Goal: Navigation & Orientation: Understand site structure

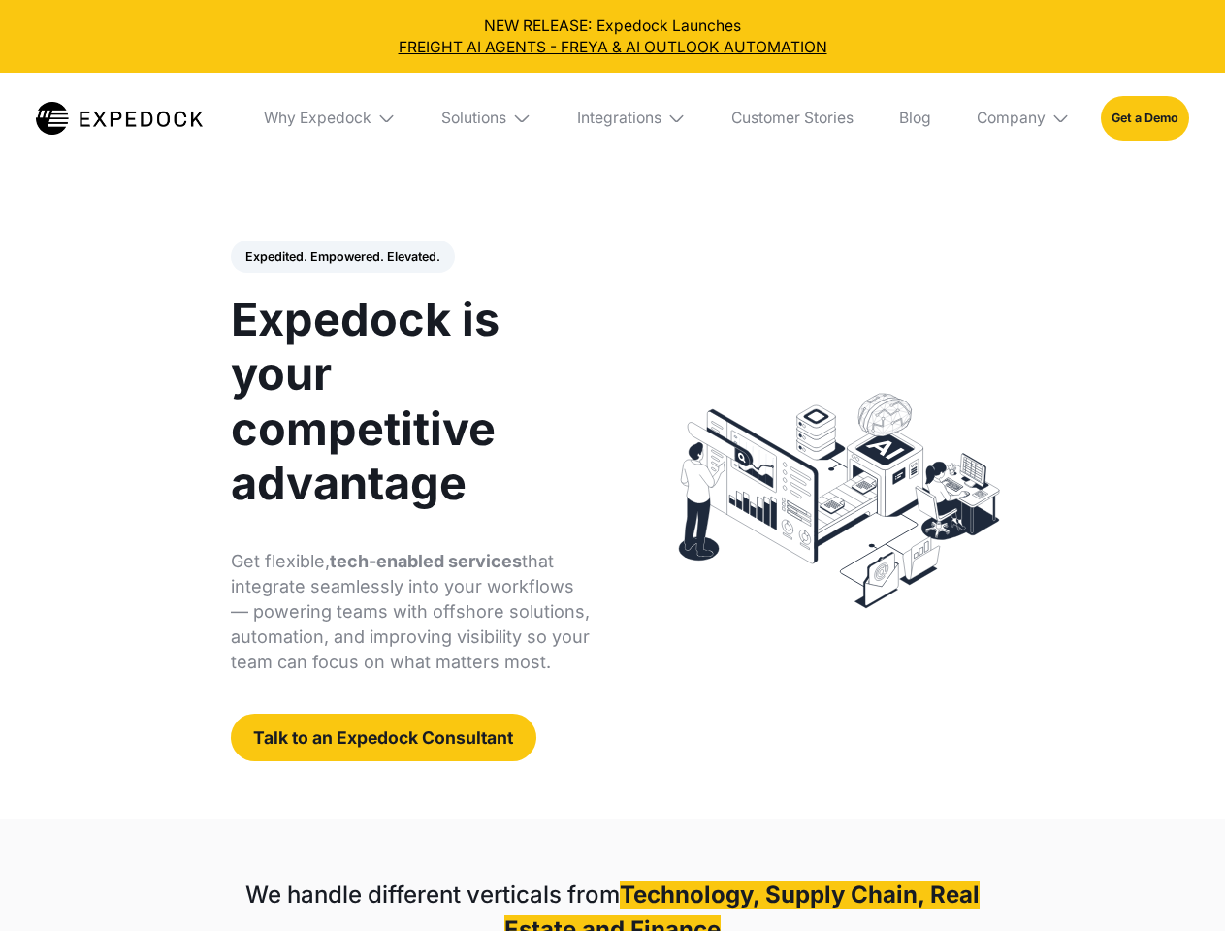
select select
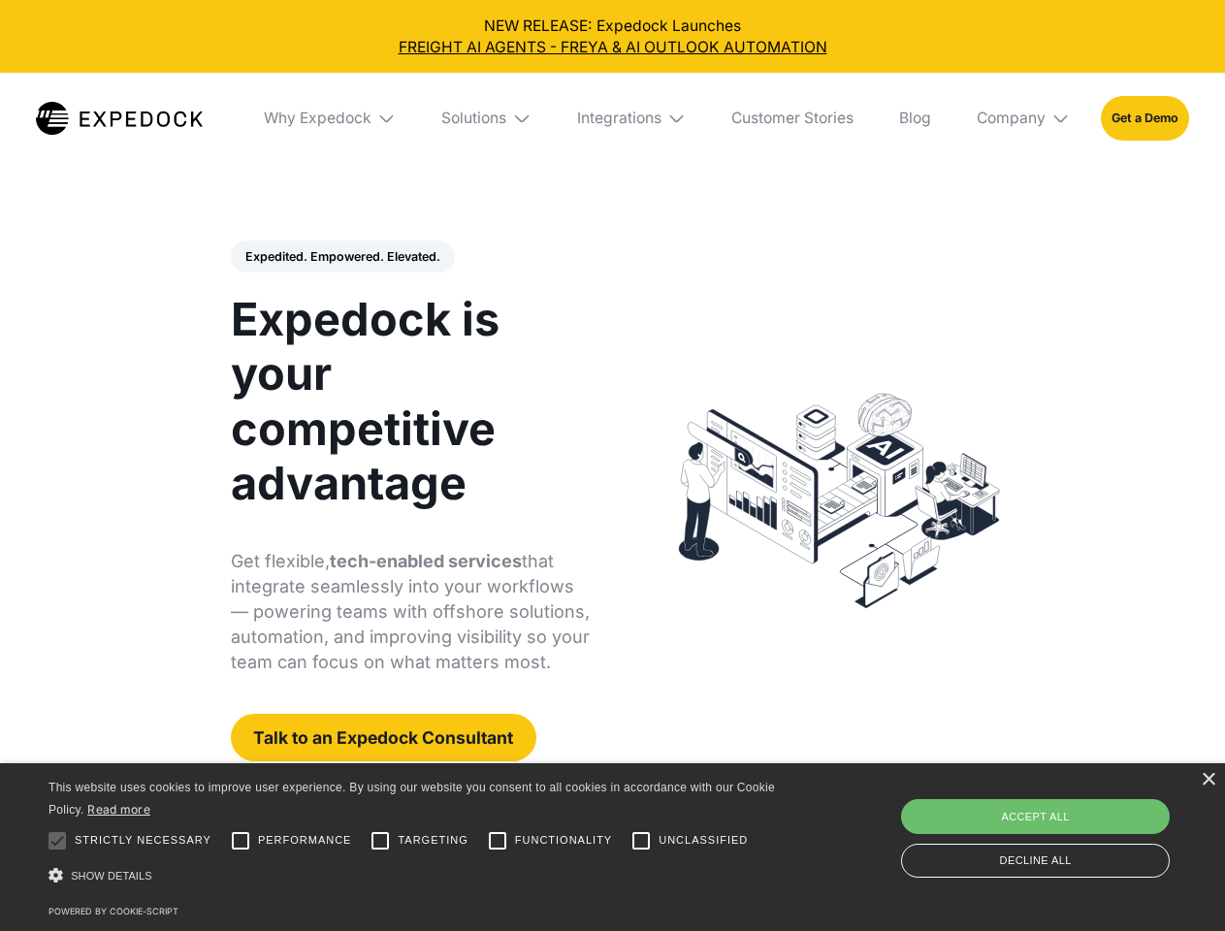
click at [612, 118] on div "Integrations" at bounding box center [619, 118] width 84 height 19
click at [331, 118] on div "Why Expedock" at bounding box center [301, 118] width 108 height 19
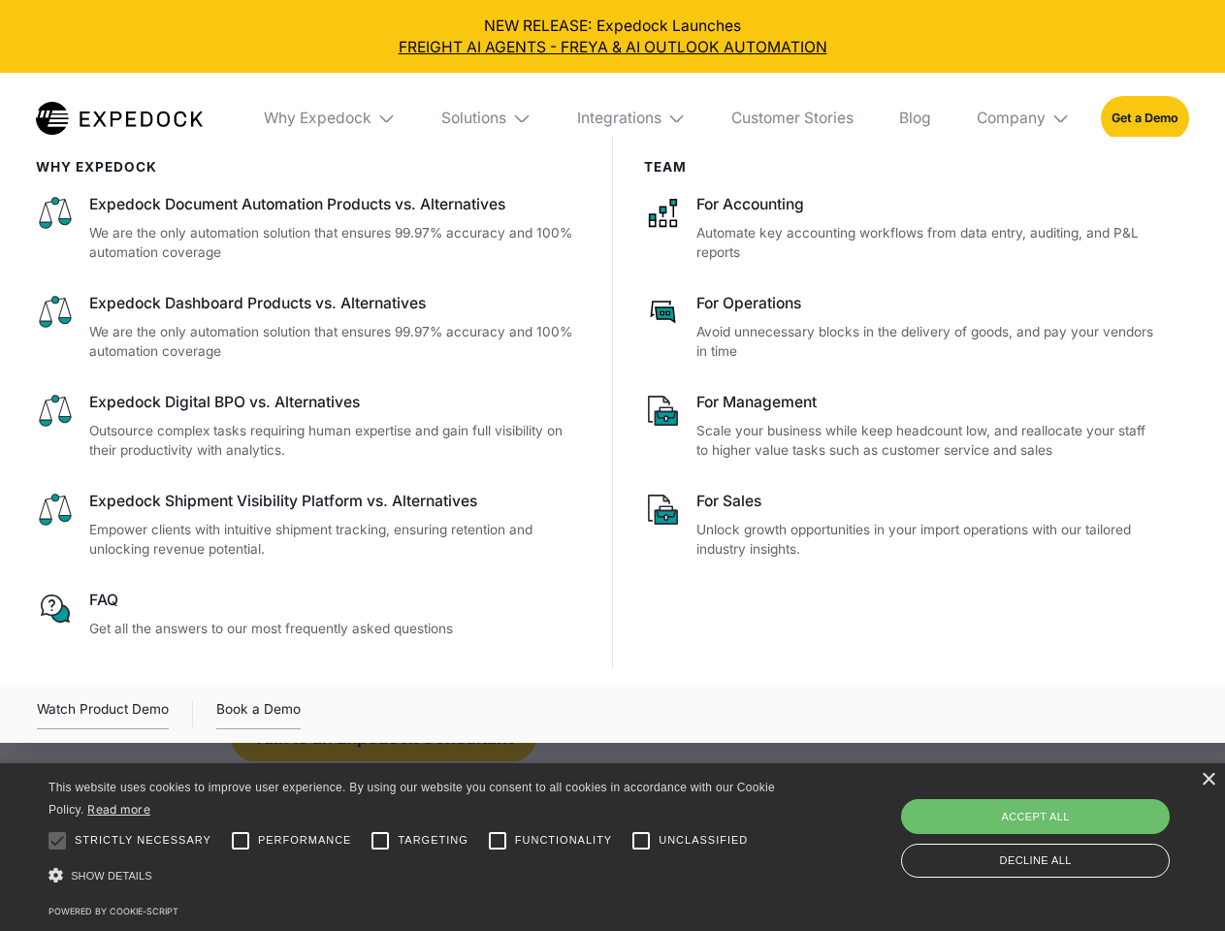
click at [488, 118] on div "Solutions" at bounding box center [473, 118] width 65 height 19
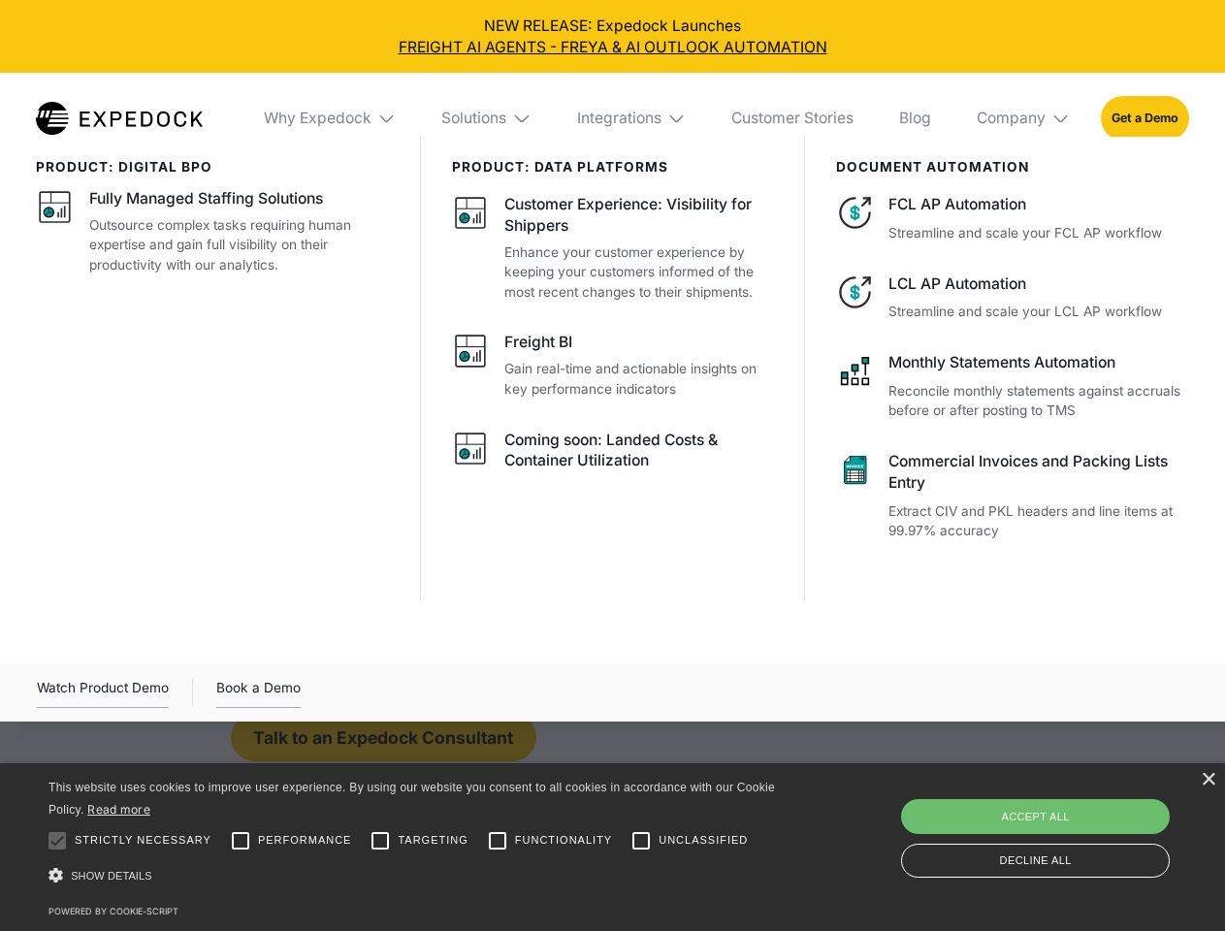
click at [632, 118] on div "Integrations" at bounding box center [619, 118] width 84 height 19
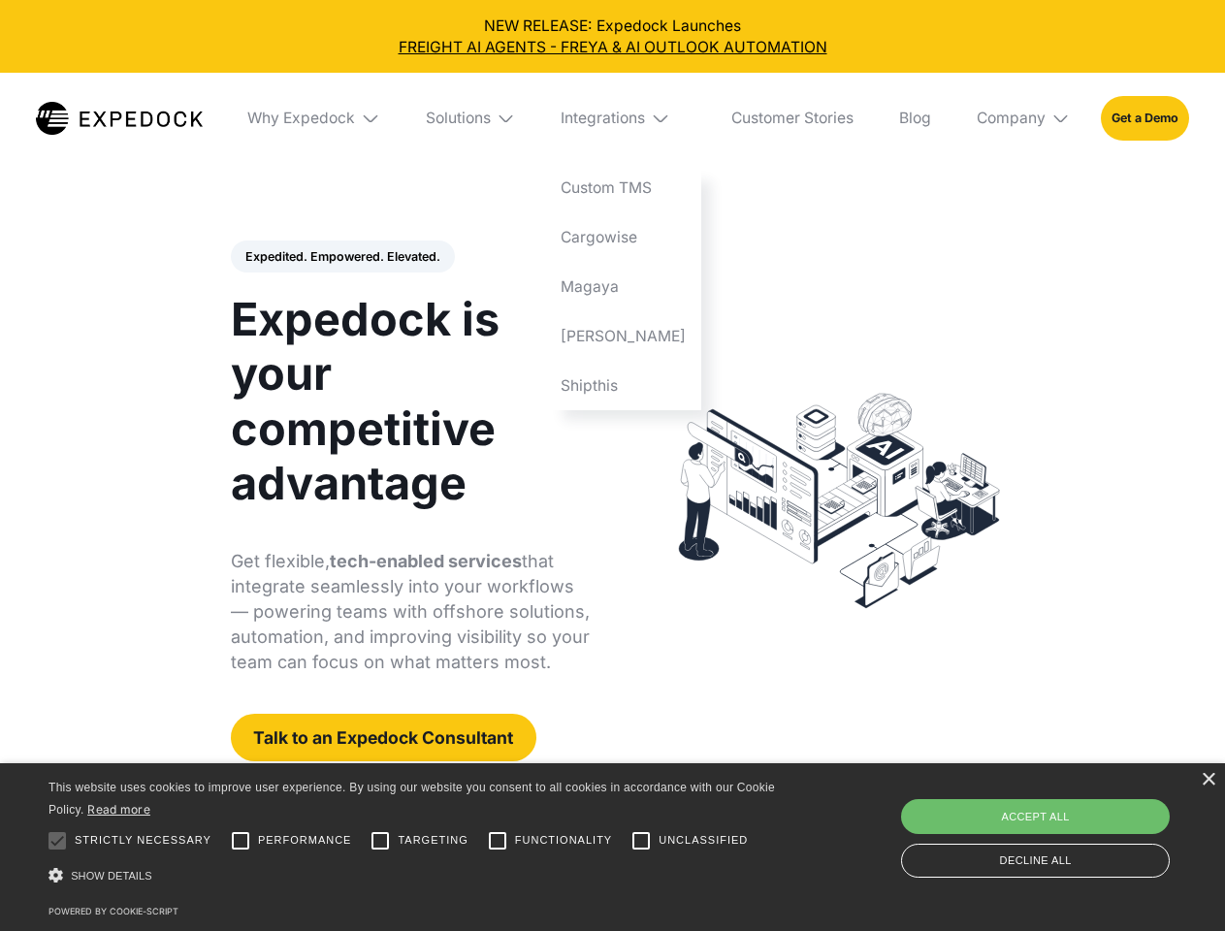
click at [1024, 118] on div "Company" at bounding box center [1010, 118] width 69 height 19
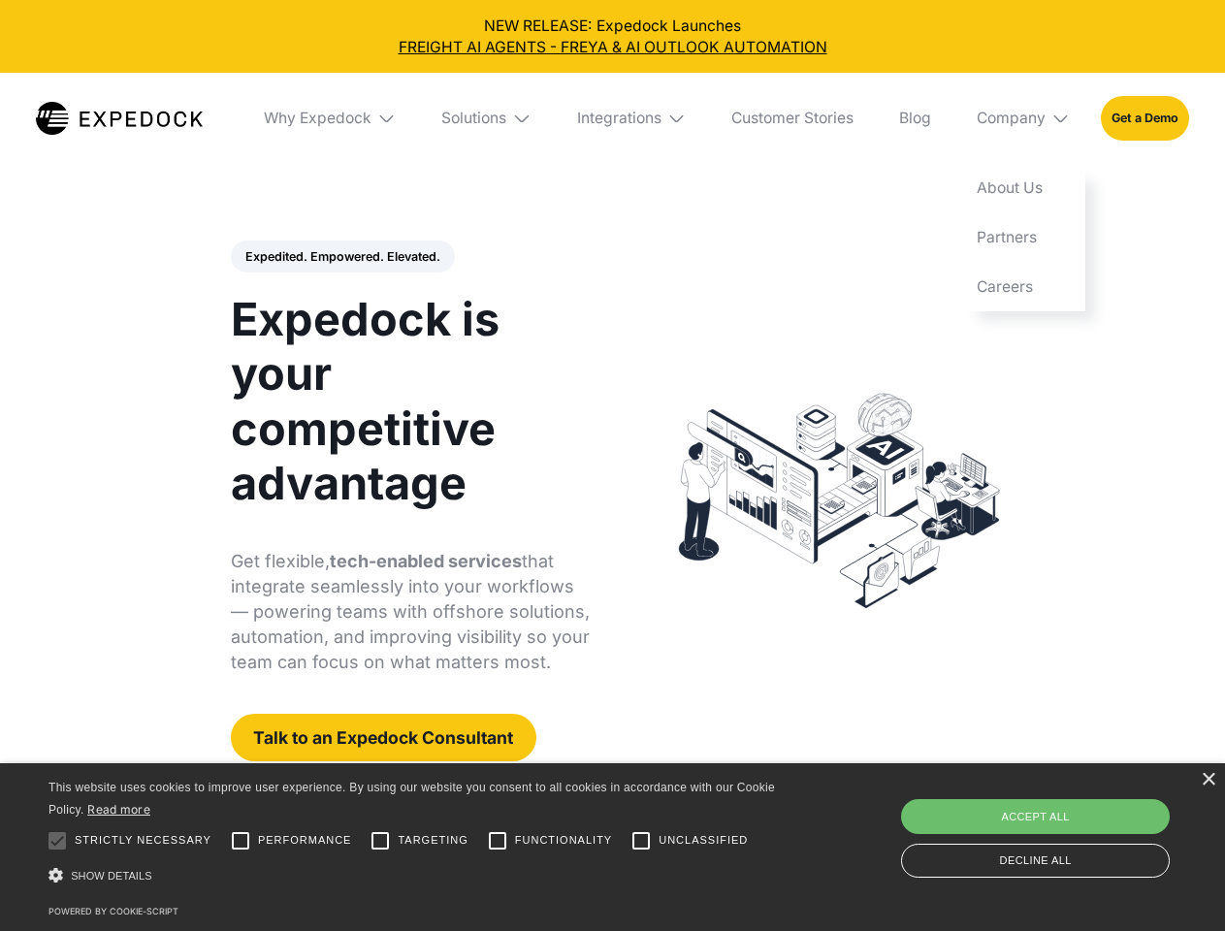
click at [341, 257] on div "Expedited. Empowered. Elevated. Automate Freight Document Extraction at 99.97% …" at bounding box center [411, 501] width 360 height 522
click at [57, 841] on div at bounding box center [57, 840] width 39 height 39
click at [240, 841] on input "Performance" at bounding box center [240, 840] width 39 height 39
checkbox input "true"
click at [380, 841] on input "Targeting" at bounding box center [380, 840] width 39 height 39
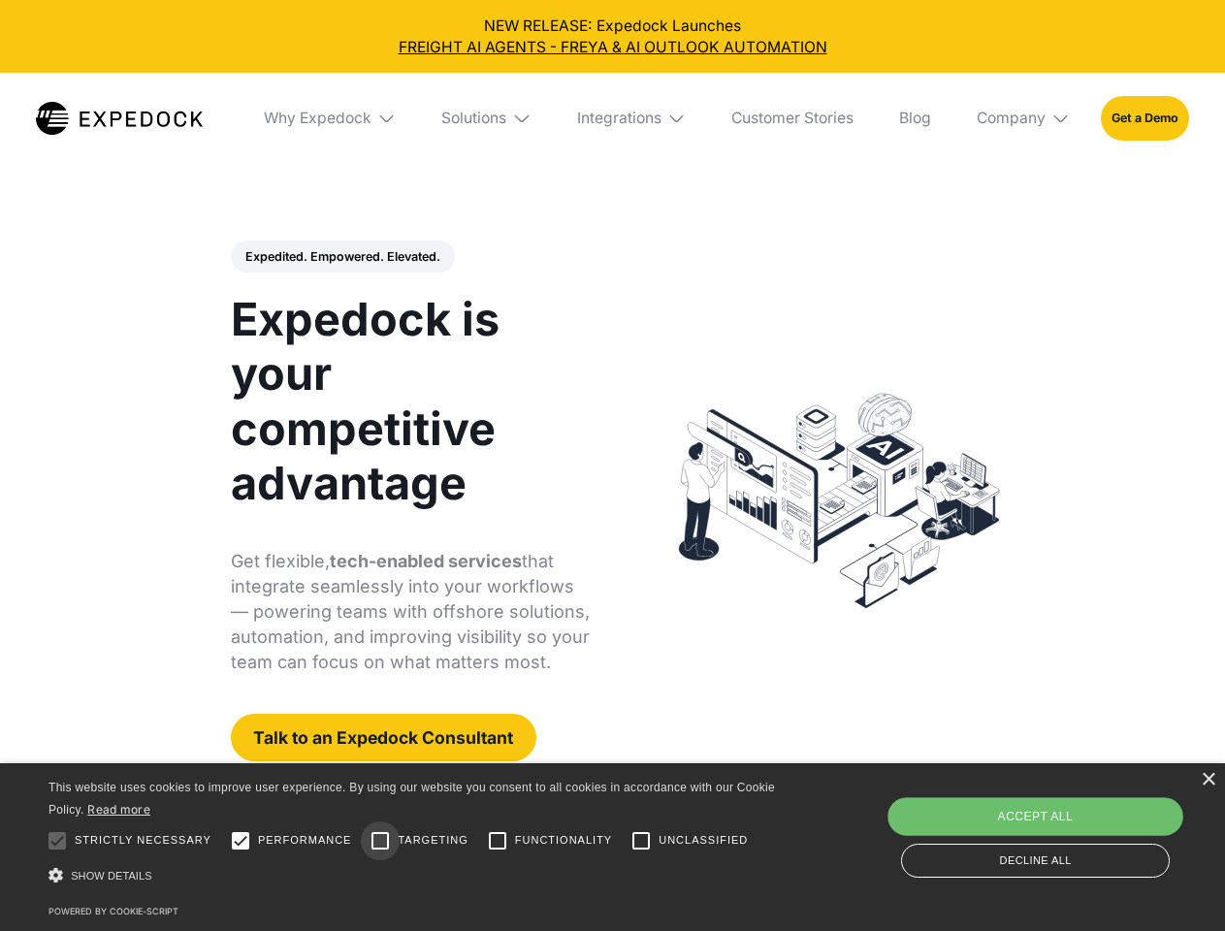
checkbox input "true"
click at [497, 841] on input "Functionality" at bounding box center [497, 840] width 39 height 39
checkbox input "true"
